Goal: Task Accomplishment & Management: Manage account settings

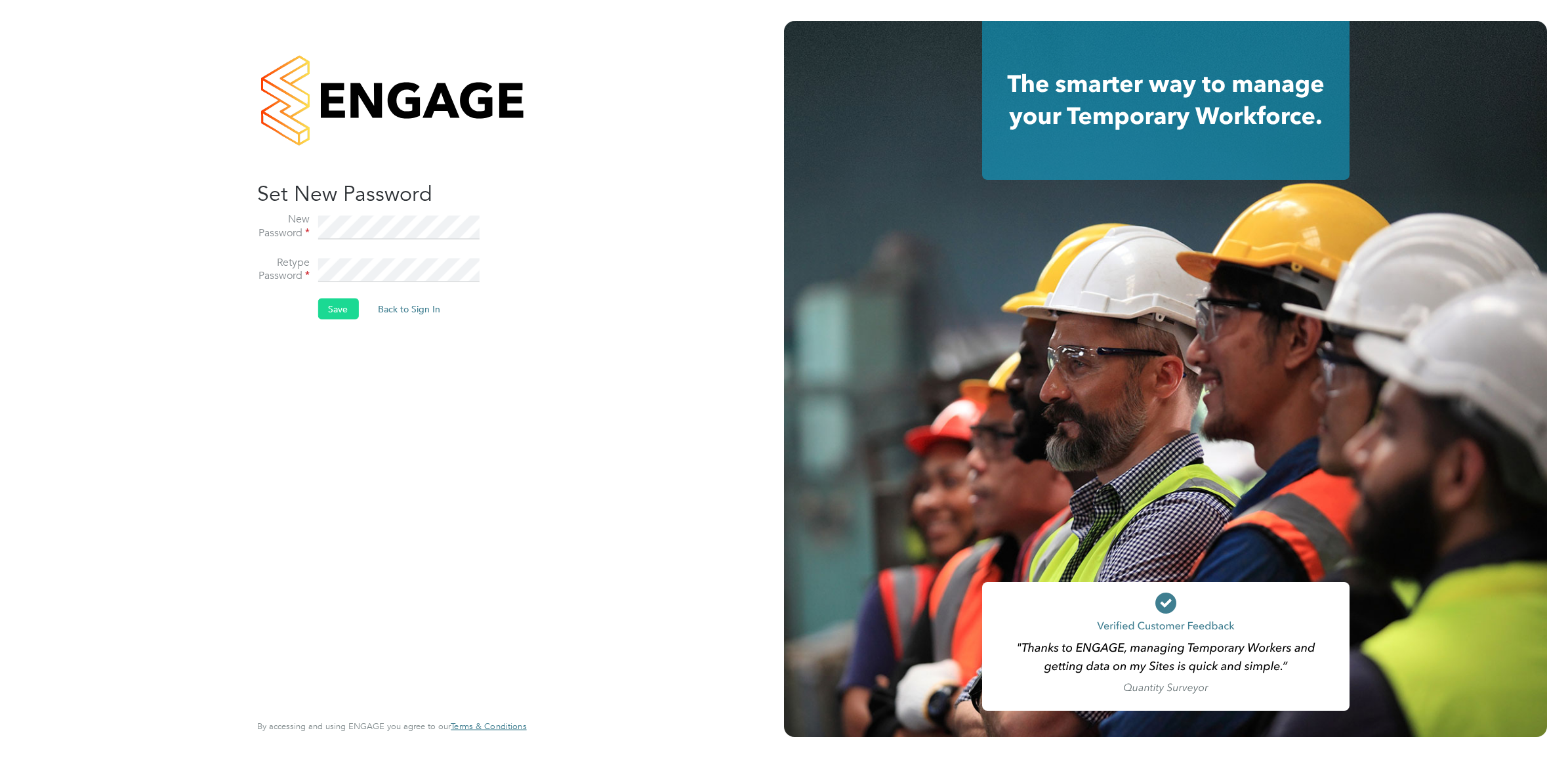
click at [333, 313] on button "Save" at bounding box center [337, 308] width 40 height 21
click at [315, 257] on button "Back to Sign In" at bounding box center [298, 256] width 83 height 21
click at [336, 266] on input at bounding box center [398, 261] width 162 height 24
type input "jasvir.kaur@hays.com"
click at [330, 340] on button "Sign In" at bounding box center [342, 333] width 49 height 21
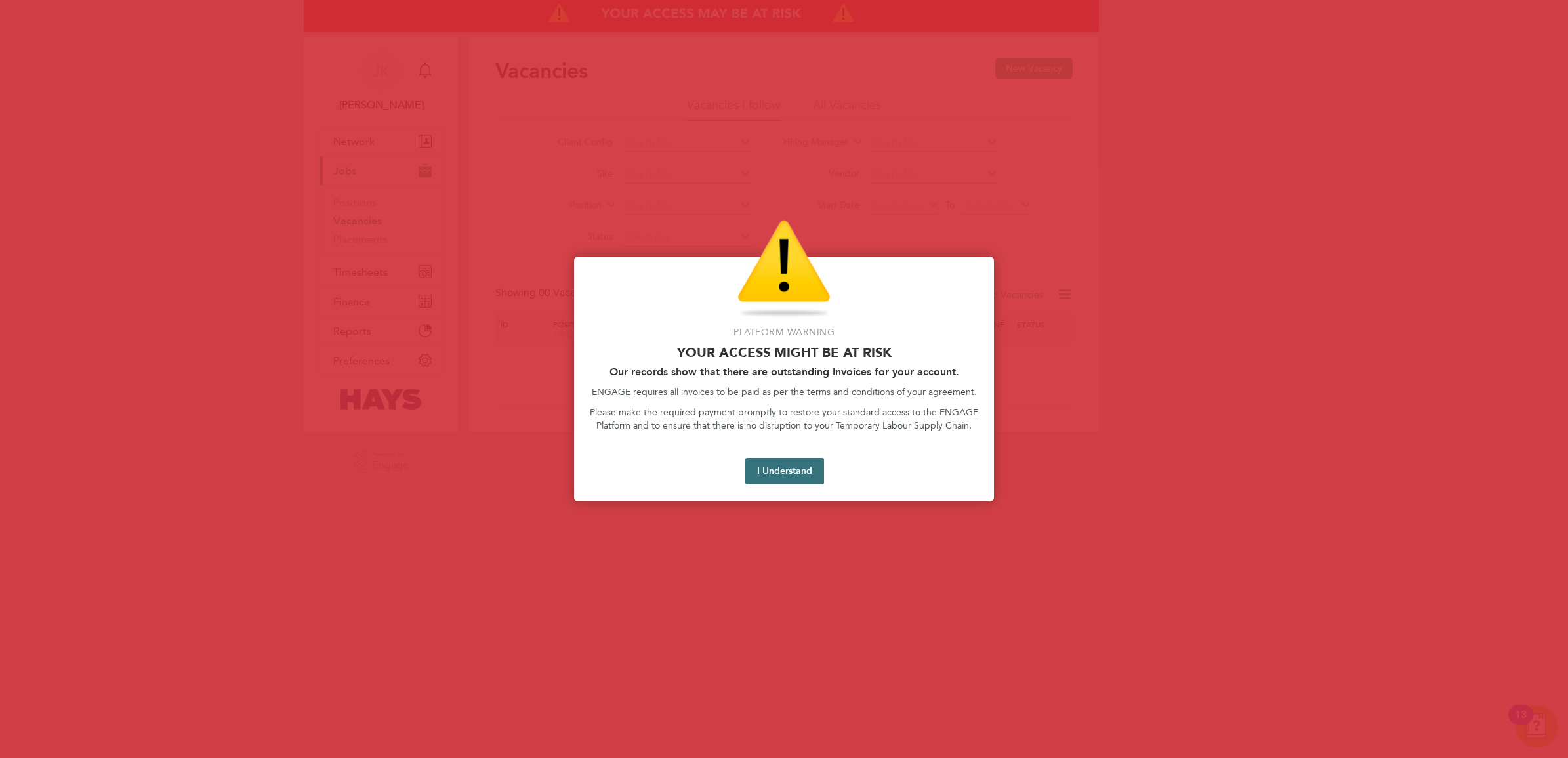
click at [791, 468] on button "I Understand" at bounding box center [785, 472] width 79 height 26
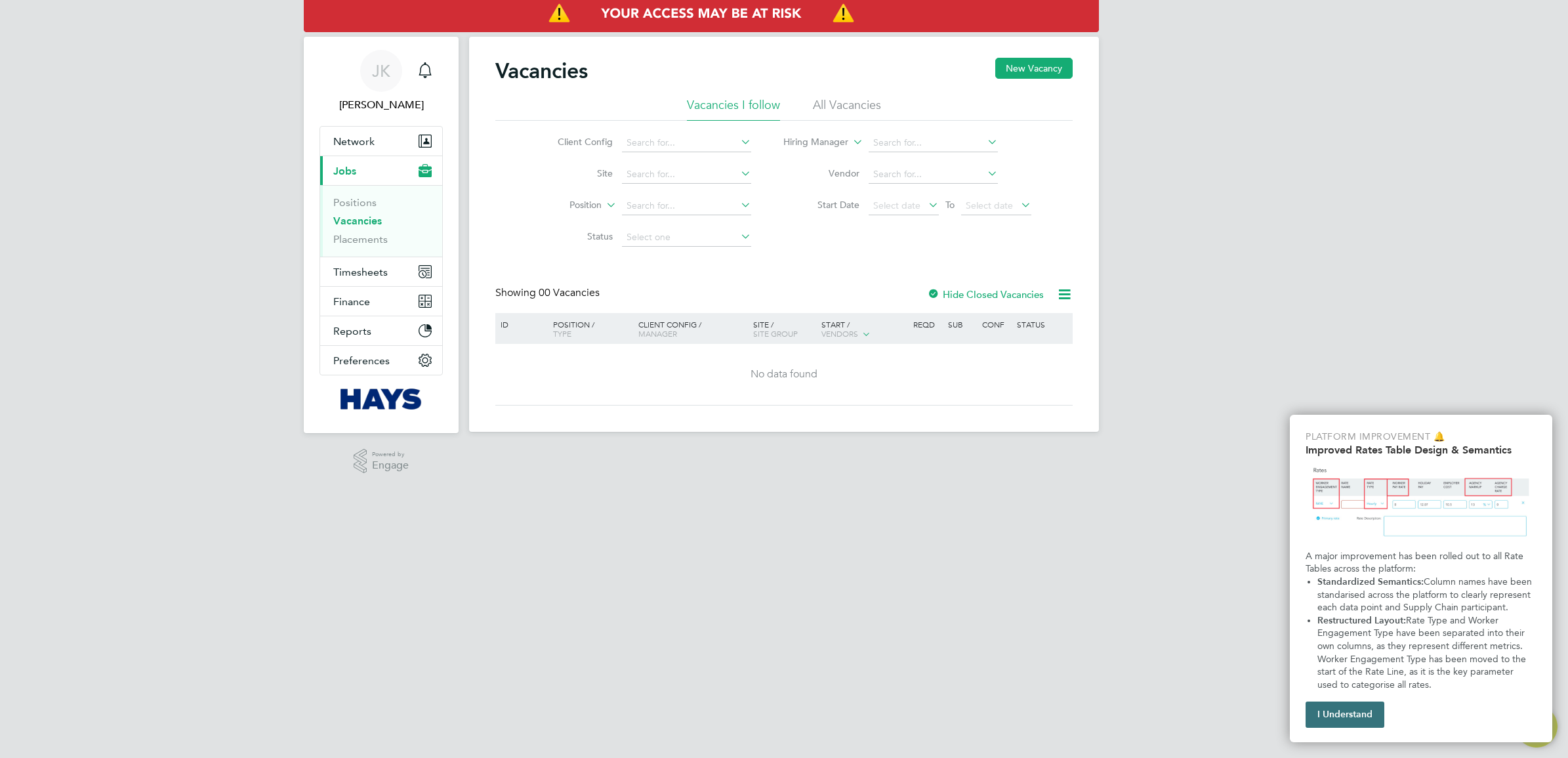
click at [1339, 713] on button "I Understand" at bounding box center [1345, 715] width 79 height 26
